Goal: Task Accomplishment & Management: Manage account settings

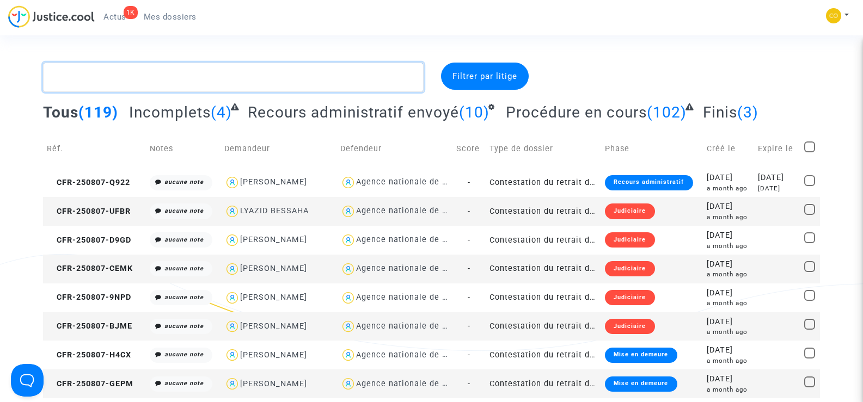
click at [121, 79] on textarea at bounding box center [233, 77] width 380 height 29
paste textarea "CFR-250807-V87R"
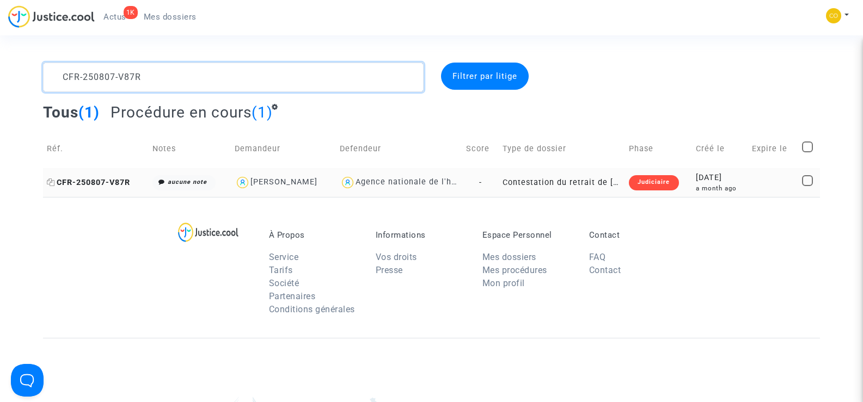
type textarea "CFR-250807-V87R"
click at [93, 185] on span "CFR-250807-V87R" at bounding box center [88, 182] width 83 height 9
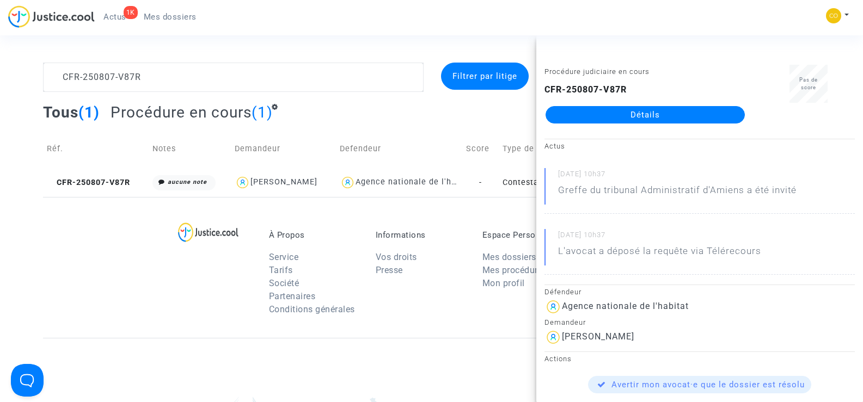
click at [634, 120] on link "Détails" at bounding box center [645, 114] width 199 height 17
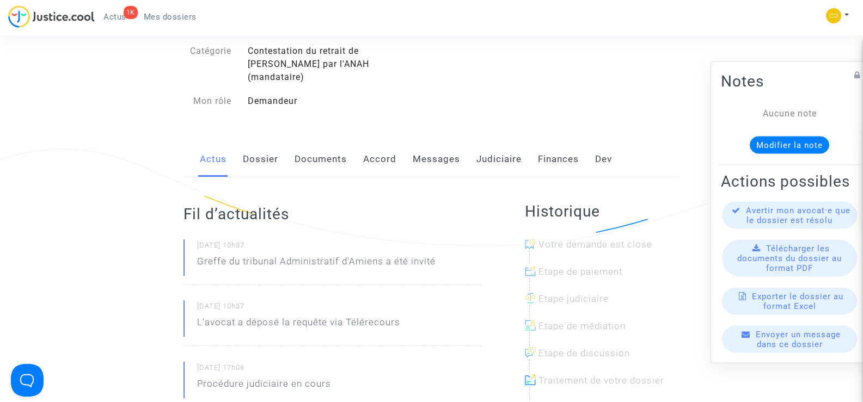
scroll to position [102, 0]
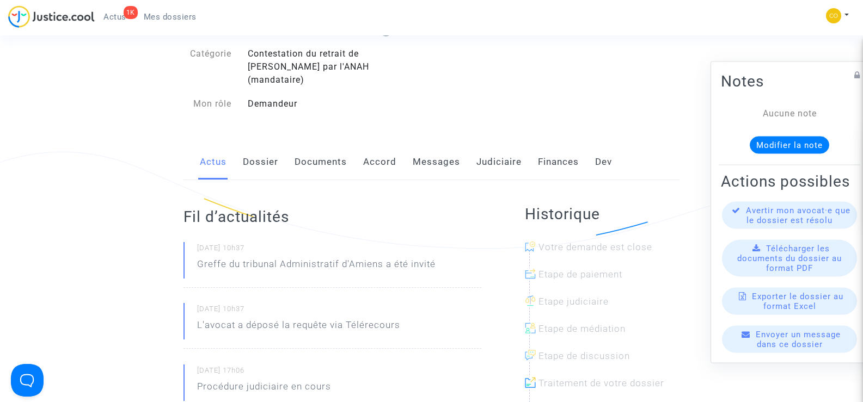
click at [324, 155] on link "Documents" at bounding box center [321, 162] width 52 height 36
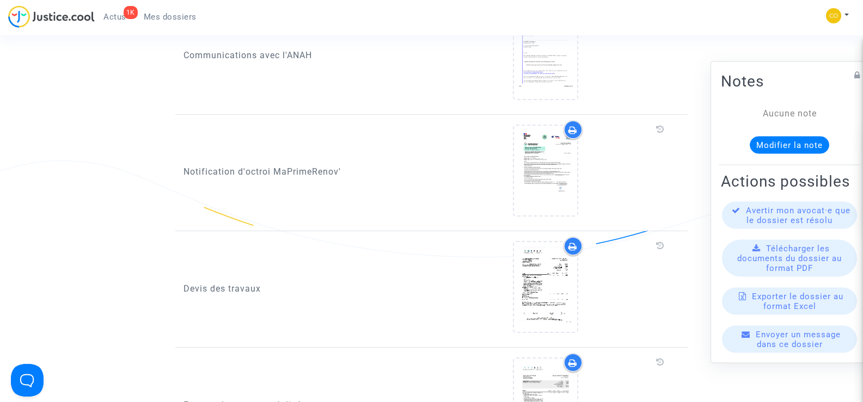
scroll to position [762, 0]
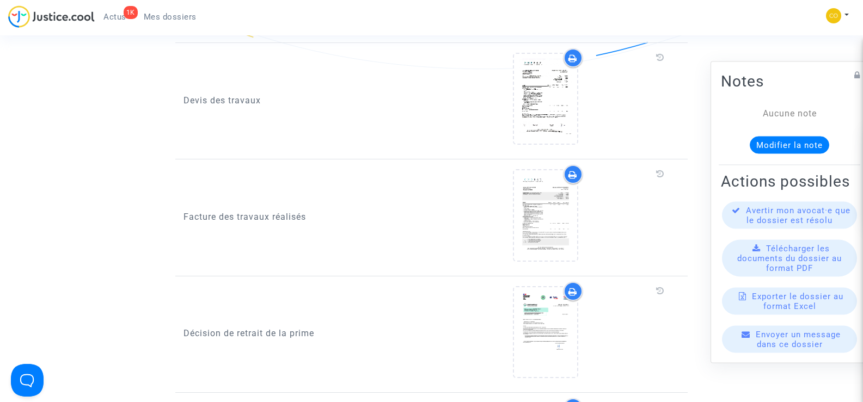
click at [157, 17] on span "Mes dossiers" at bounding box center [170, 17] width 53 height 10
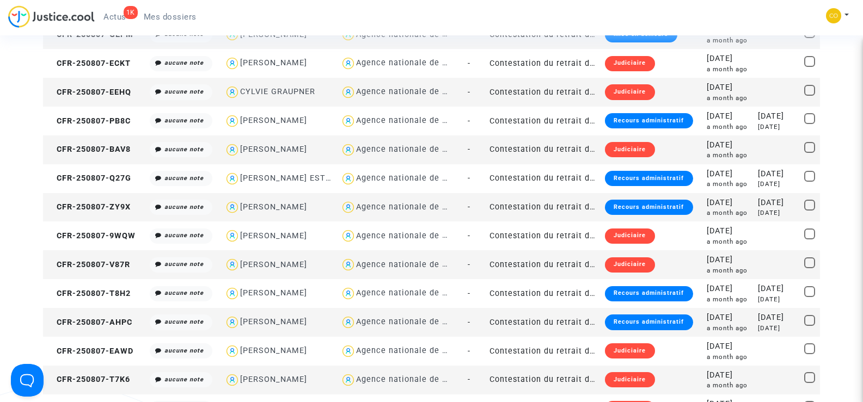
scroll to position [762, 0]
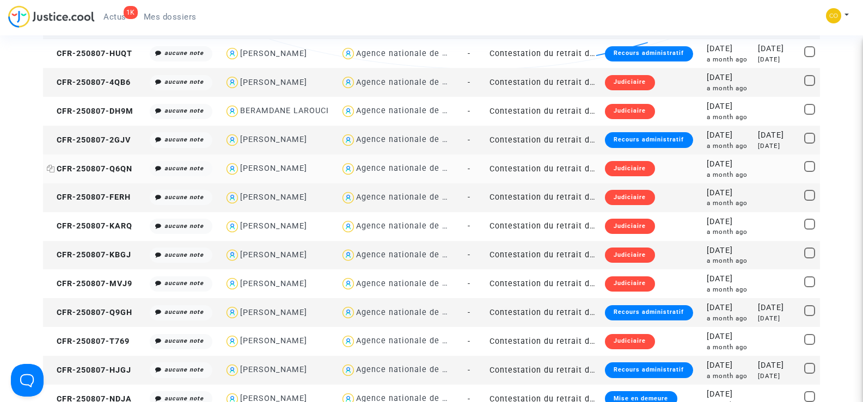
click at [107, 165] on span "CFR-250807-Q6QN" at bounding box center [89, 168] width 85 height 9
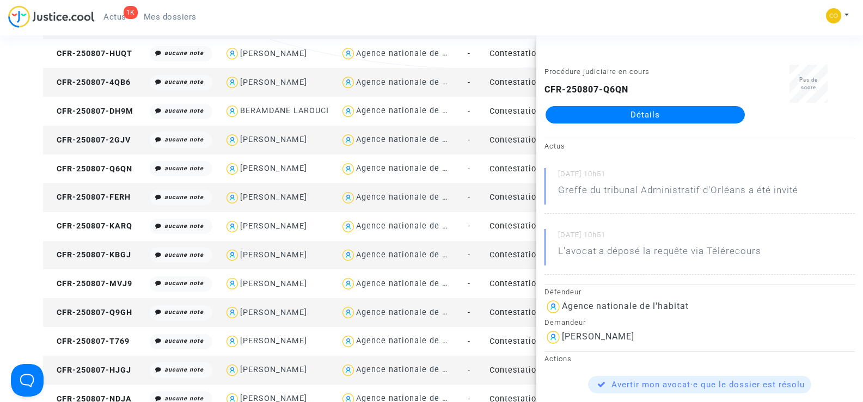
click at [659, 119] on link "Détails" at bounding box center [645, 114] width 199 height 17
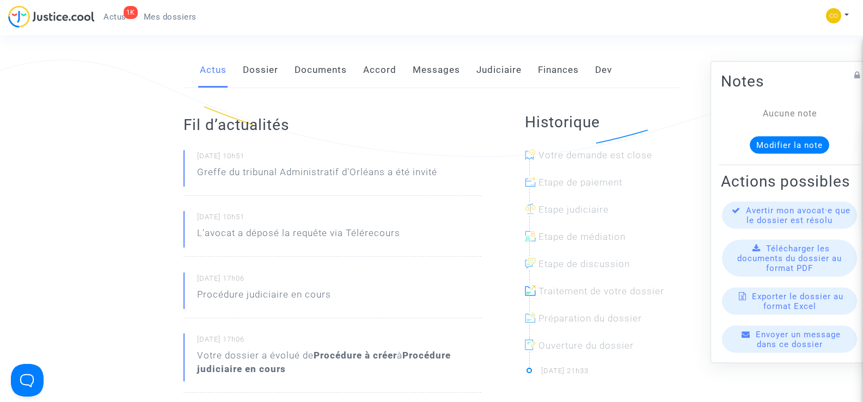
scroll to position [163, 0]
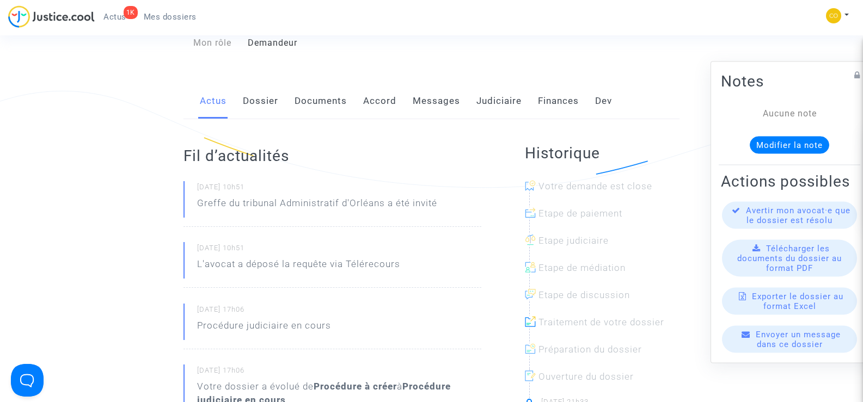
click at [321, 83] on link "Documents" at bounding box center [321, 101] width 52 height 36
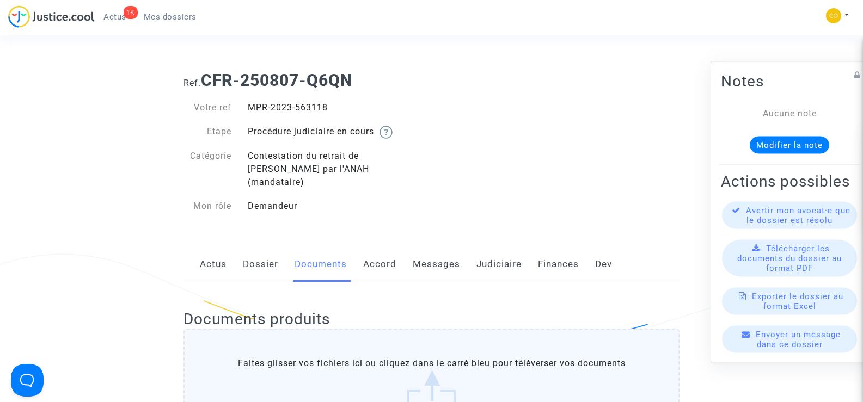
click at [168, 21] on span "Mes dossiers" at bounding box center [170, 17] width 53 height 10
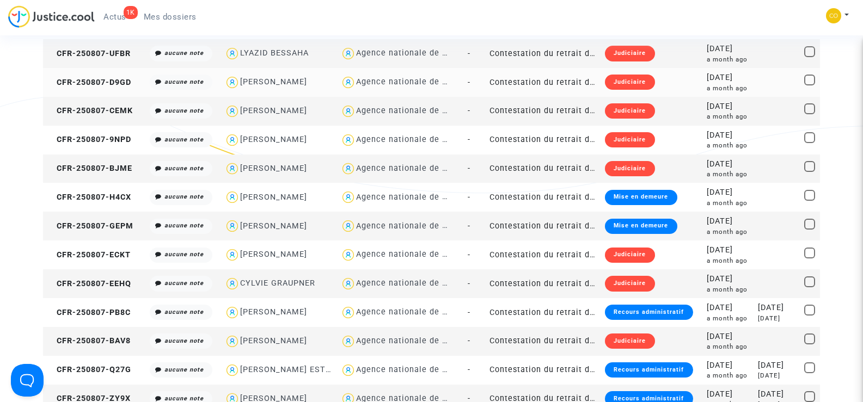
scroll to position [163, 0]
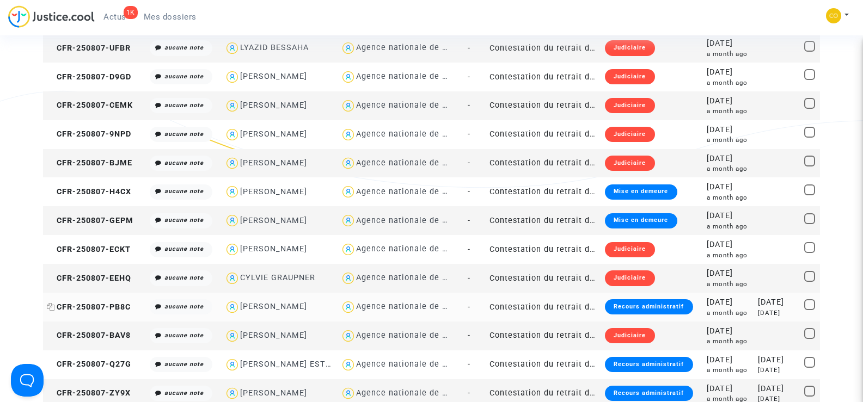
click at [117, 303] on span "CFR-250807-PB8C" at bounding box center [89, 307] width 84 height 9
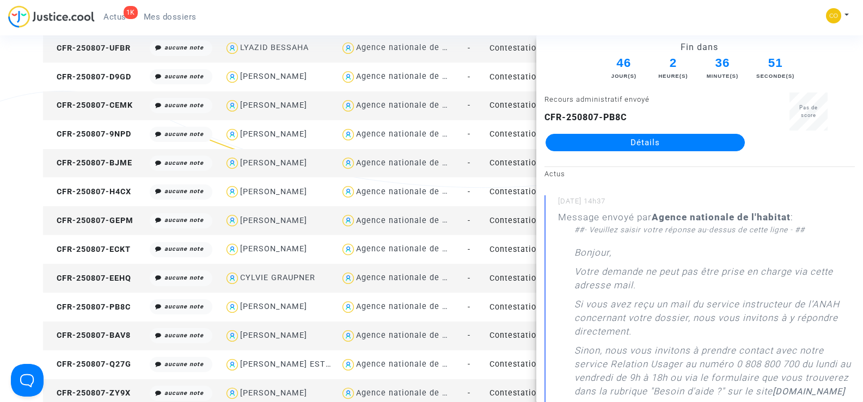
click at [675, 139] on link "Détails" at bounding box center [645, 142] width 199 height 17
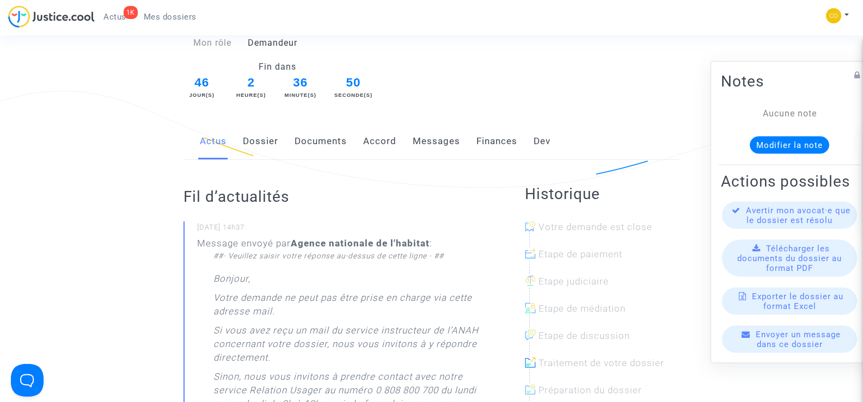
click at [322, 131] on link "Documents" at bounding box center [321, 142] width 52 height 36
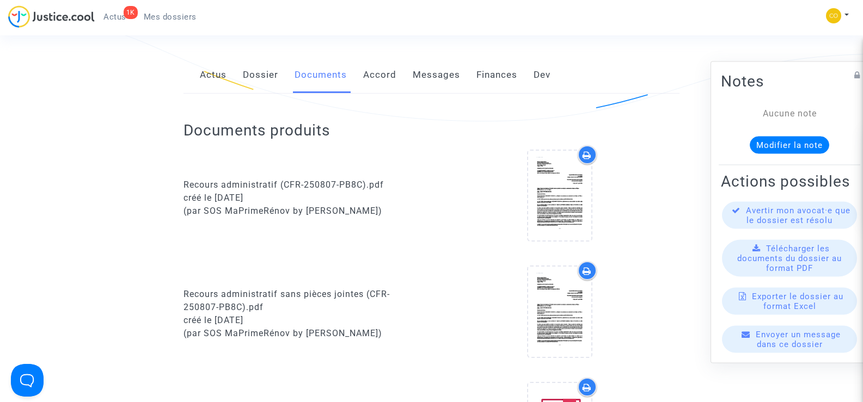
scroll to position [327, 0]
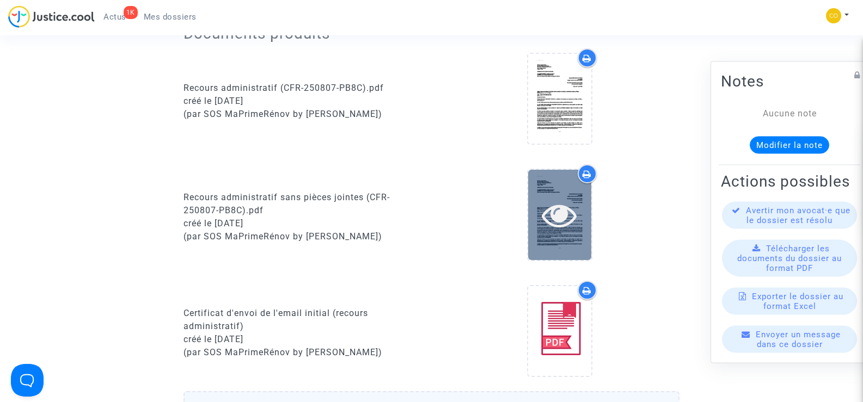
click at [565, 201] on icon at bounding box center [559, 215] width 35 height 35
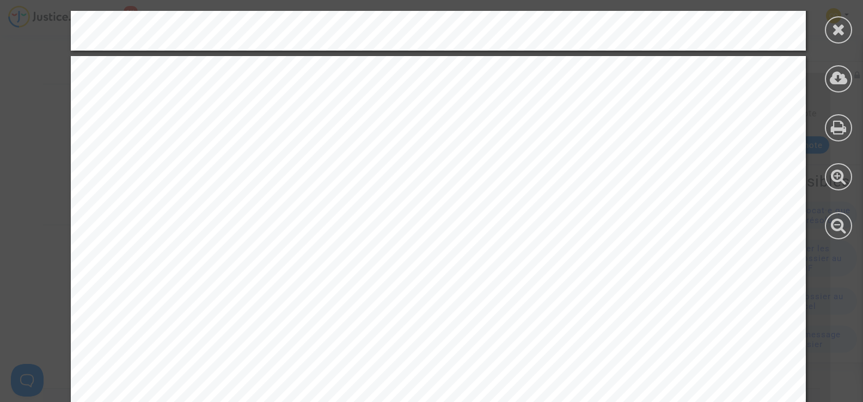
scroll to position [2977, 0]
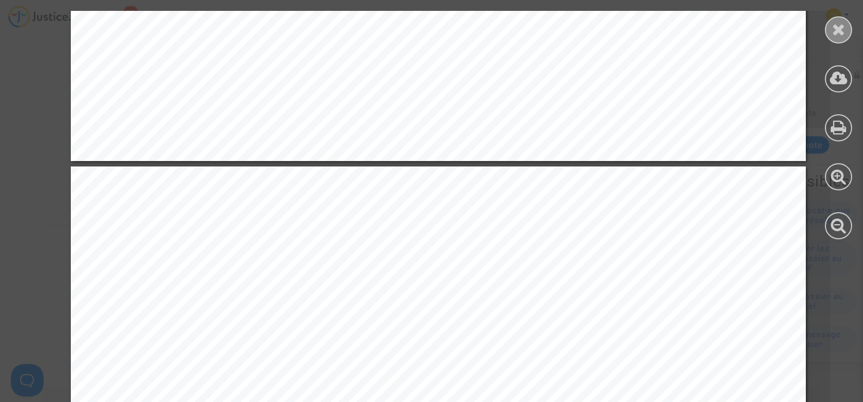
click at [844, 26] on icon at bounding box center [839, 29] width 14 height 16
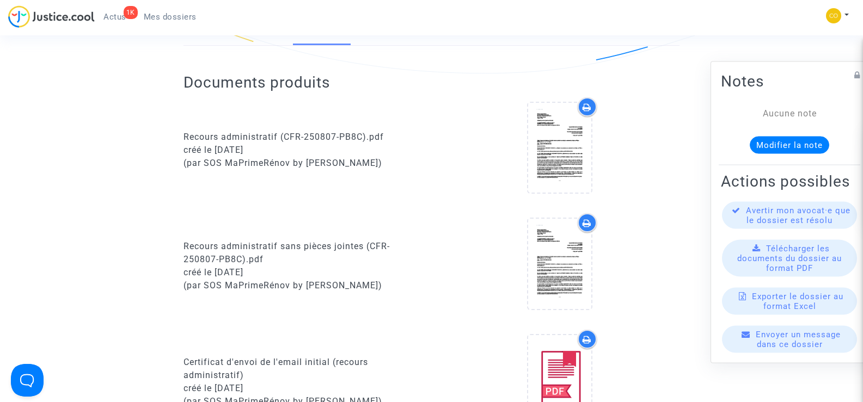
scroll to position [272, 0]
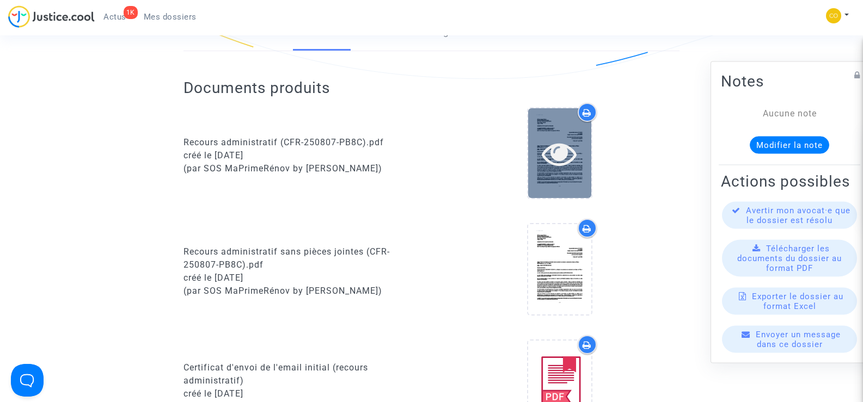
click at [553, 146] on icon at bounding box center [559, 153] width 35 height 35
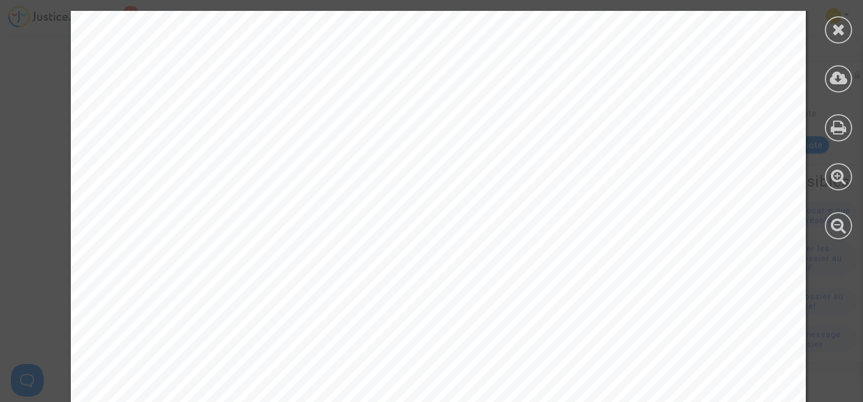
scroll to position [3794, 0]
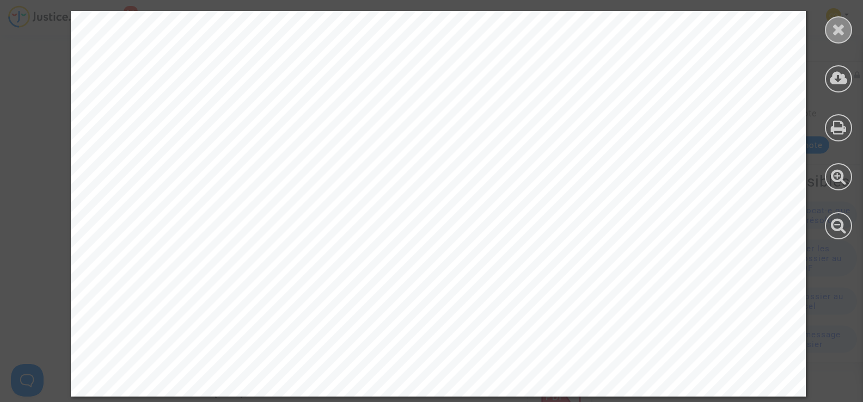
click at [835, 38] on div at bounding box center [838, 29] width 27 height 27
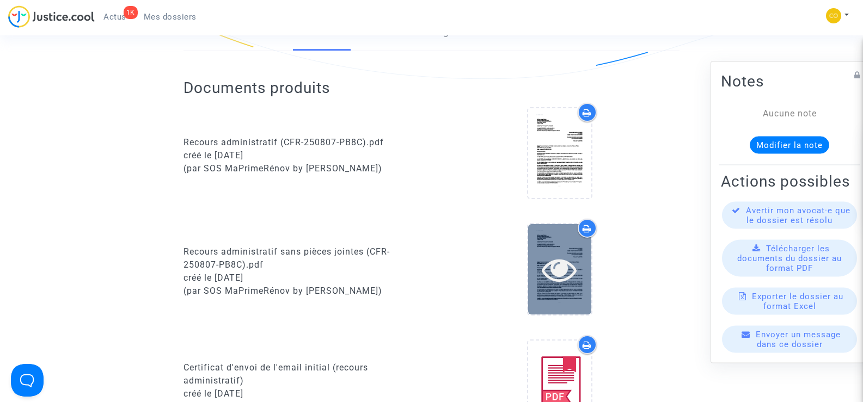
click at [572, 257] on icon at bounding box center [559, 269] width 35 height 35
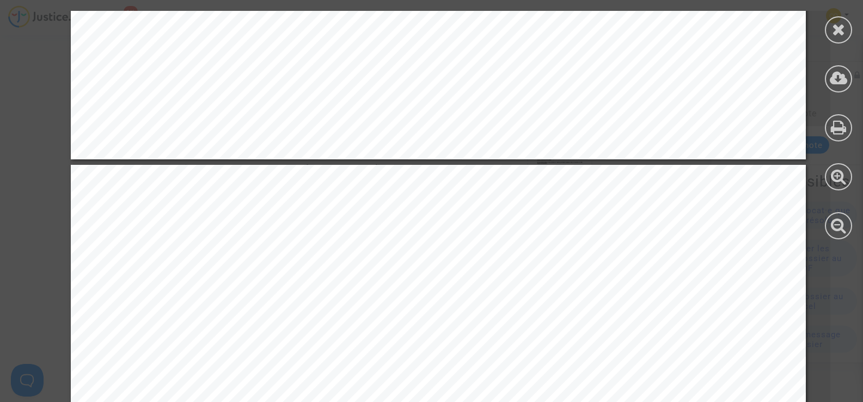
scroll to position [871, 0]
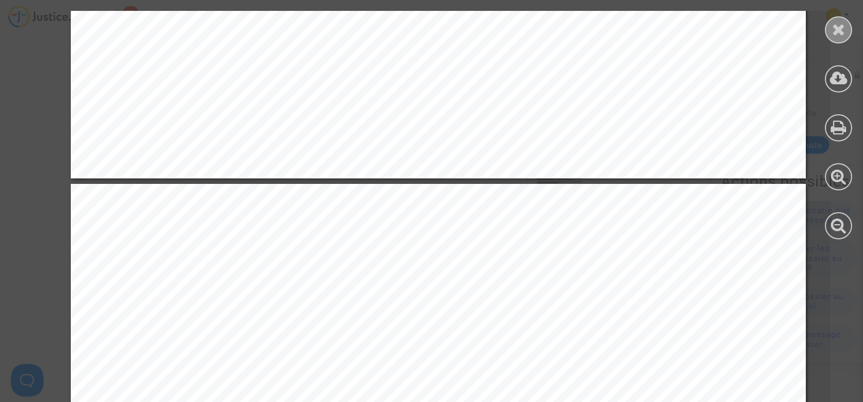
click at [842, 29] on icon at bounding box center [839, 29] width 14 height 16
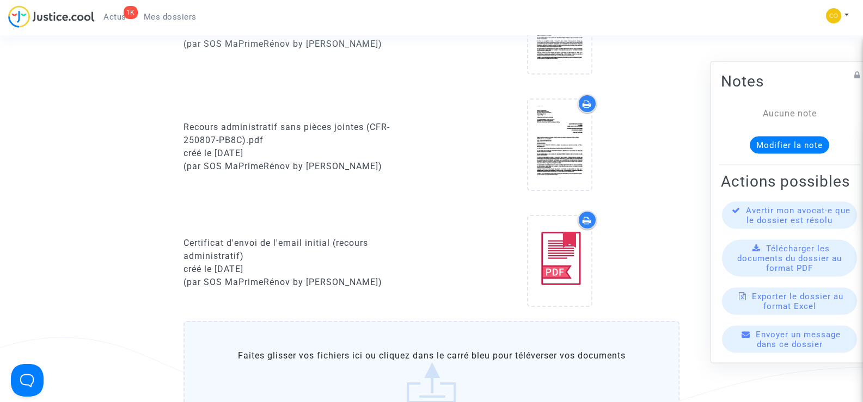
scroll to position [436, 0]
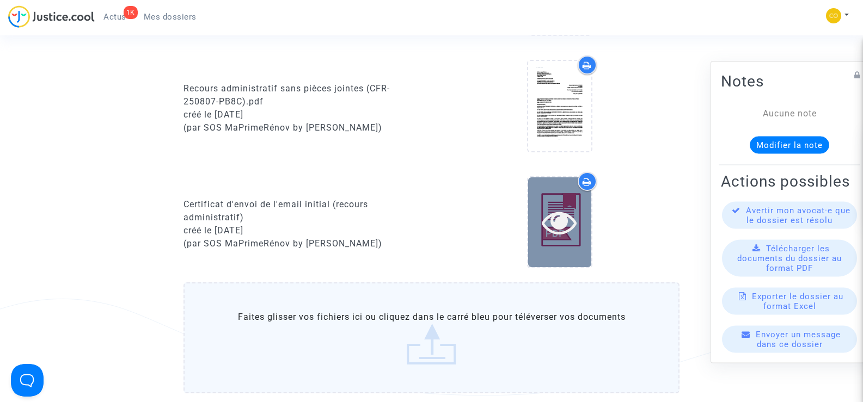
click at [556, 216] on icon at bounding box center [559, 222] width 35 height 35
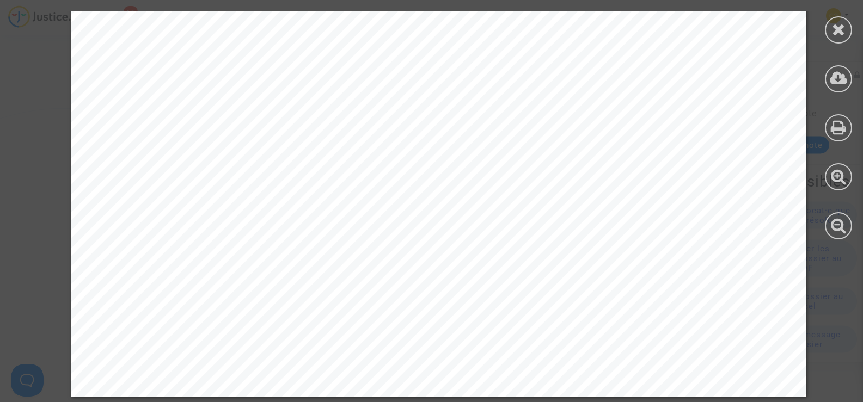
scroll to position [1688, 0]
click at [849, 27] on div at bounding box center [838, 29] width 27 height 27
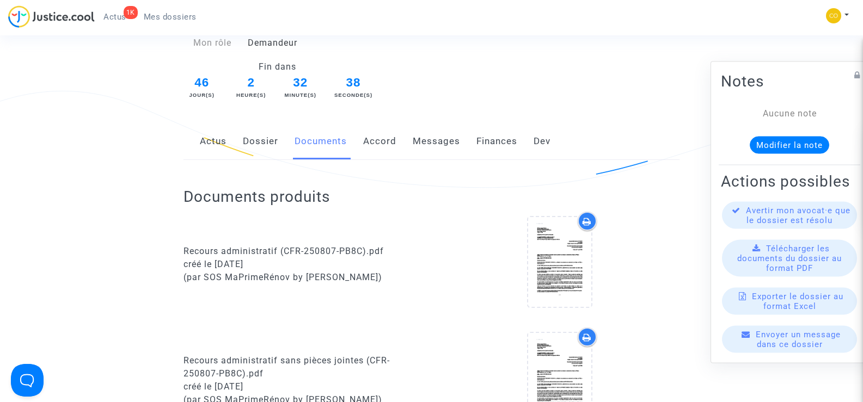
scroll to position [54, 0]
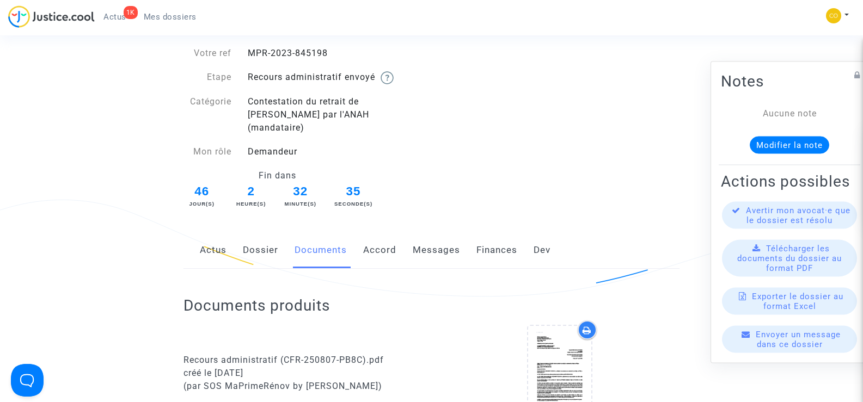
click at [171, 17] on span "Mes dossiers" at bounding box center [170, 17] width 53 height 10
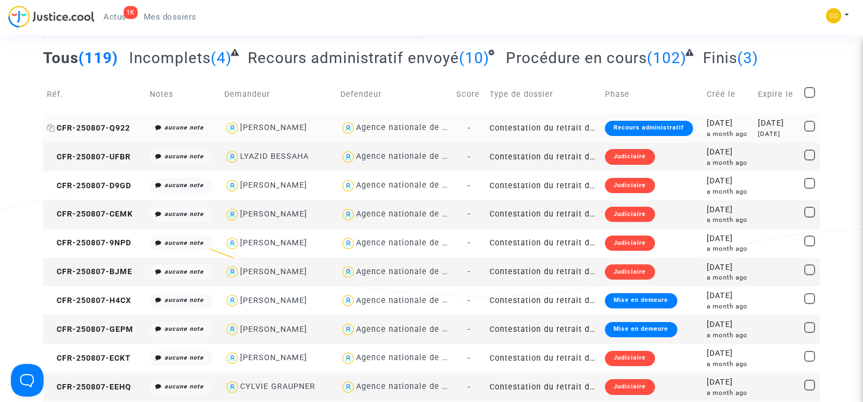
click at [108, 124] on span "CFR-250807-Q922" at bounding box center [88, 128] width 83 height 9
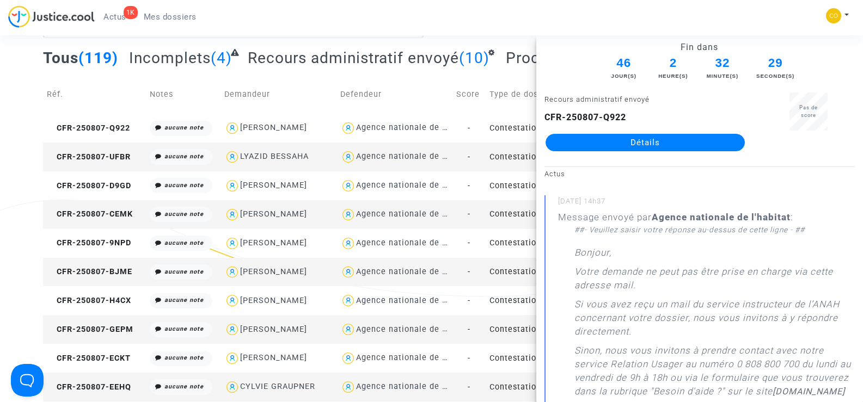
click at [676, 137] on link "Détails" at bounding box center [645, 142] width 199 height 17
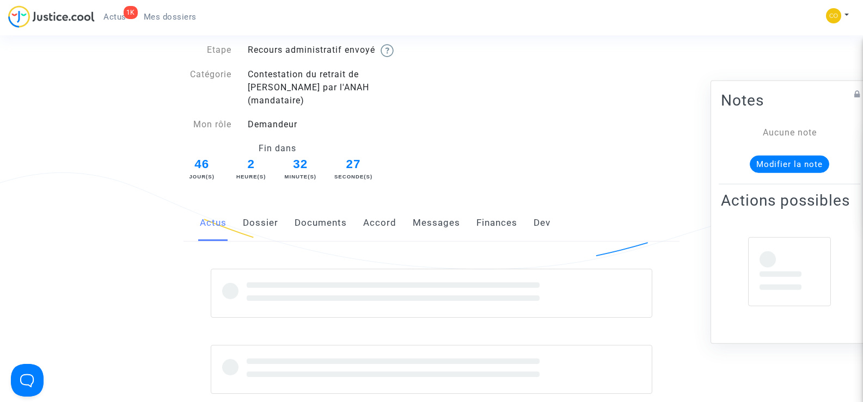
scroll to position [54, 0]
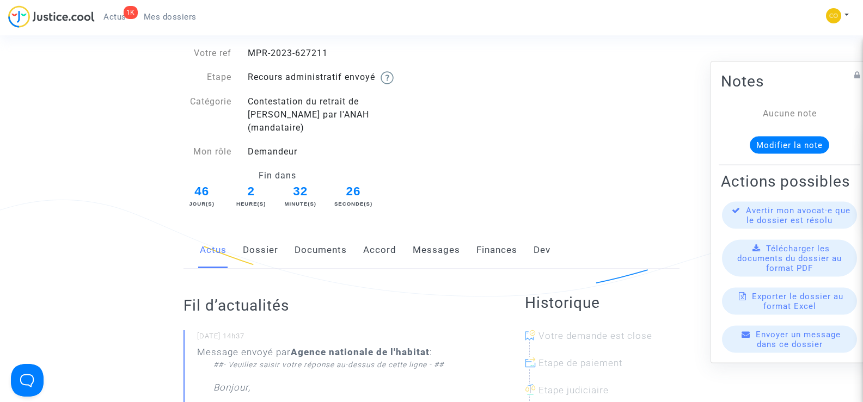
click at [319, 236] on link "Documents" at bounding box center [321, 250] width 52 height 36
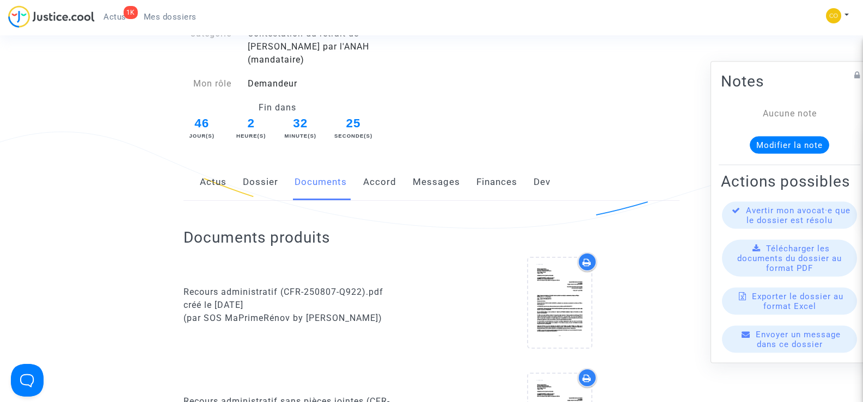
scroll to position [272, 0]
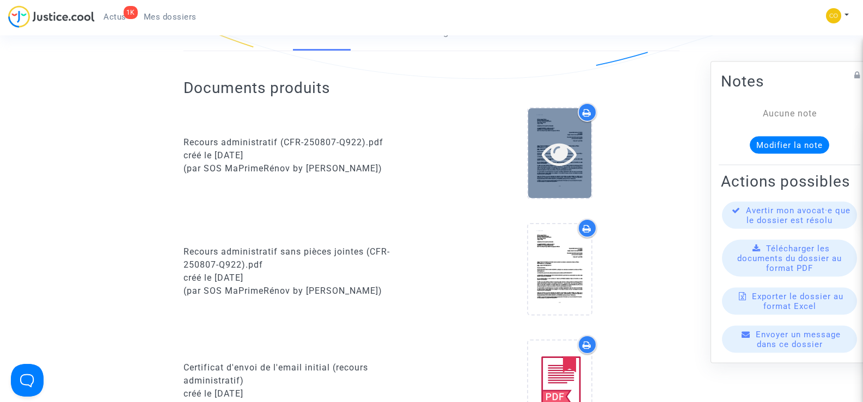
click at [564, 145] on icon at bounding box center [559, 153] width 35 height 35
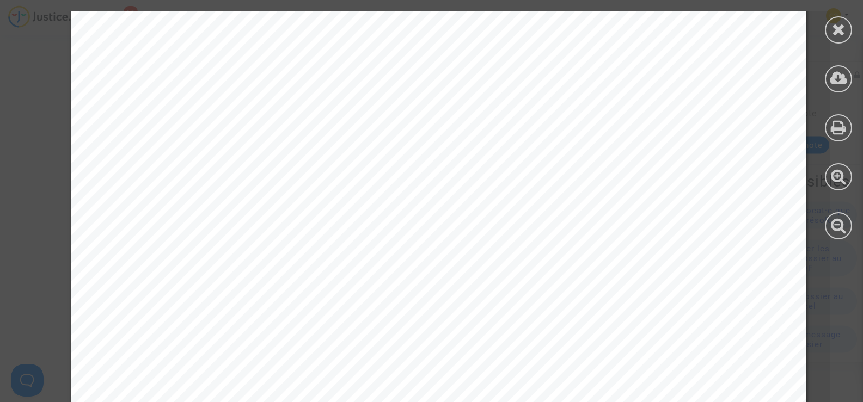
scroll to position [1252, 0]
